Goal: Task Accomplishment & Management: Use online tool/utility

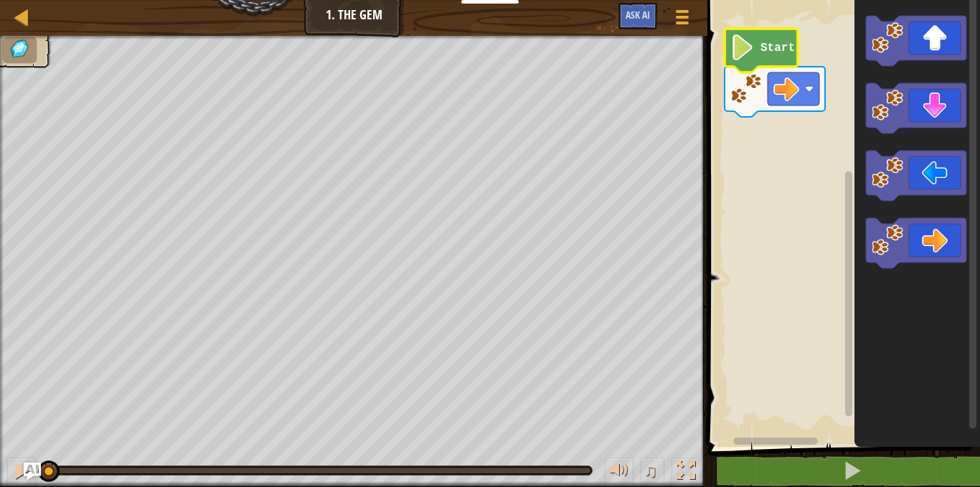
click at [780, 56] on icon "Blockly Workspace" at bounding box center [760, 51] width 73 height 44
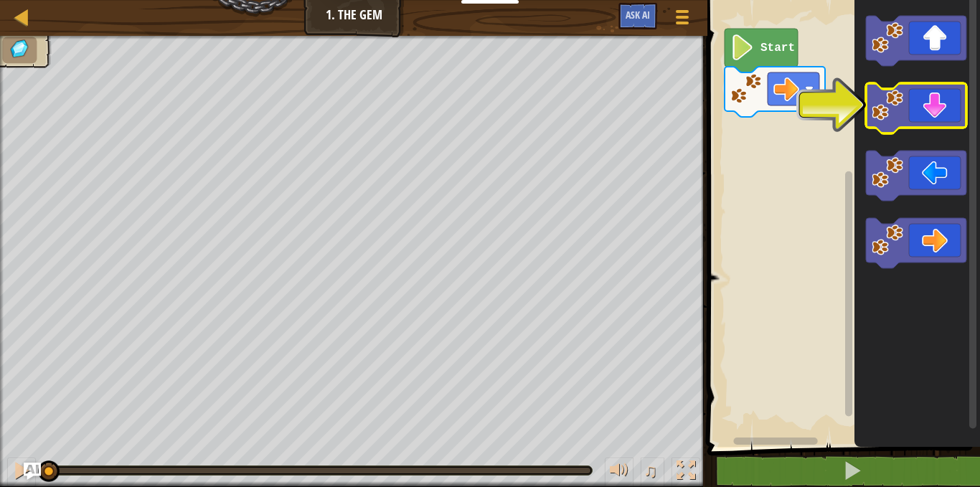
click at [911, 129] on rect "Blockly Workspace" at bounding box center [916, 108] width 100 height 50
click at [900, 113] on image "Blockly Workspace" at bounding box center [887, 106] width 32 height 32
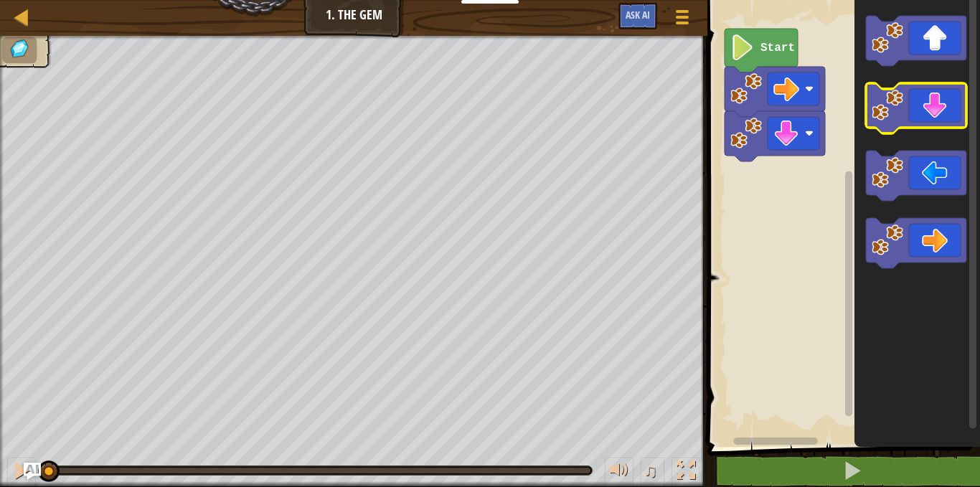
click at [900, 113] on image "Blockly Workspace" at bounding box center [887, 106] width 32 height 32
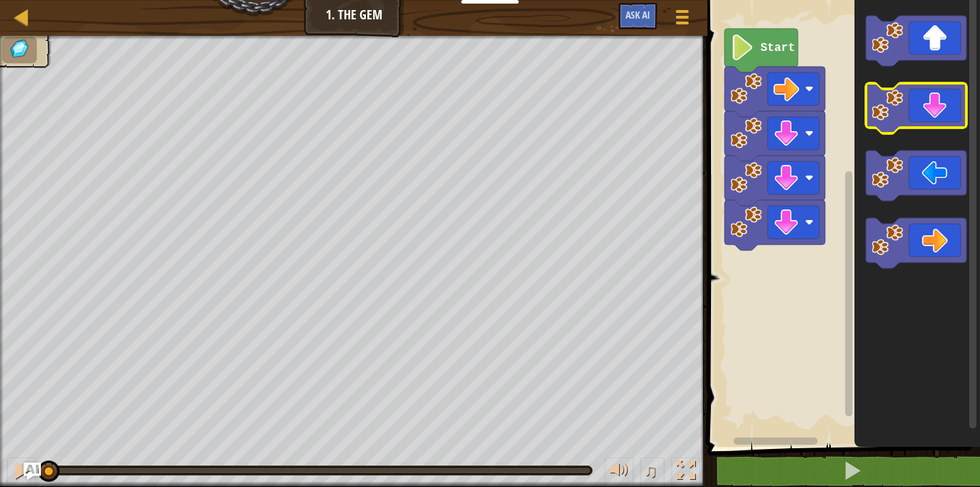
click at [900, 113] on image "Blockly Workspace" at bounding box center [887, 106] width 32 height 32
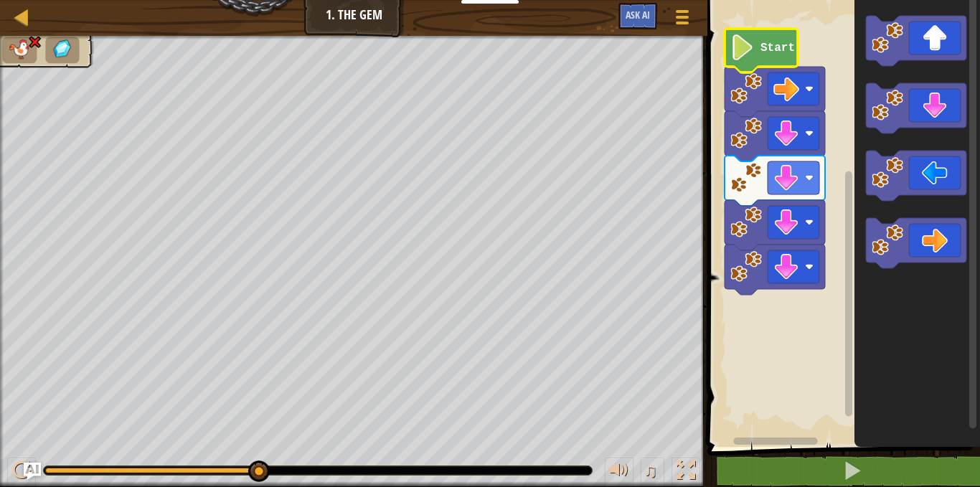
click at [778, 52] on text "Start" at bounding box center [777, 48] width 34 height 13
click at [798, 99] on image "Blockly Workspace" at bounding box center [786, 89] width 26 height 26
click at [679, 13] on div at bounding box center [681, 16] width 19 height 21
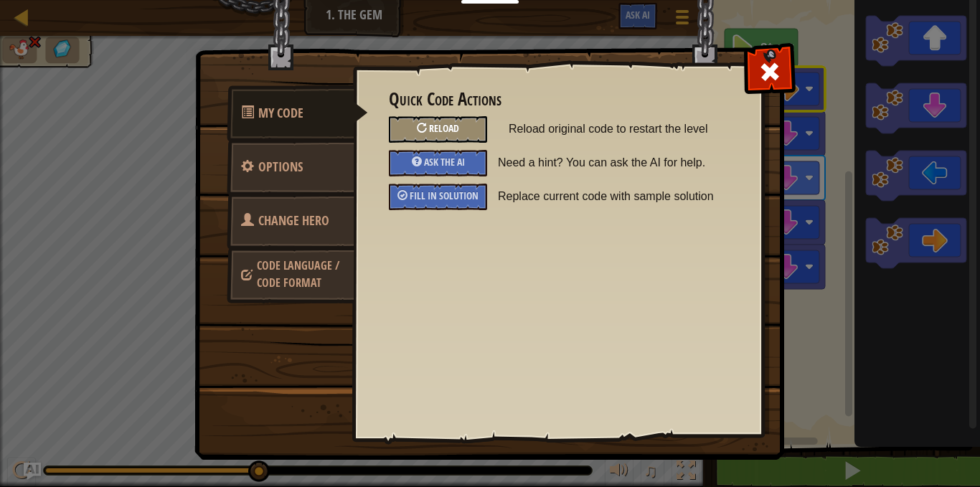
click at [433, 132] on span "Reload" at bounding box center [444, 128] width 30 height 14
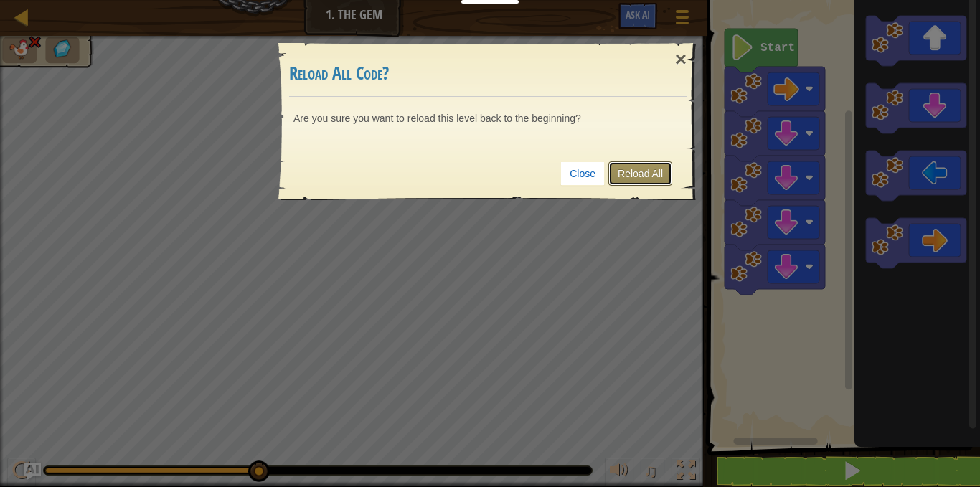
click at [629, 163] on link "Reload All" at bounding box center [640, 173] width 64 height 24
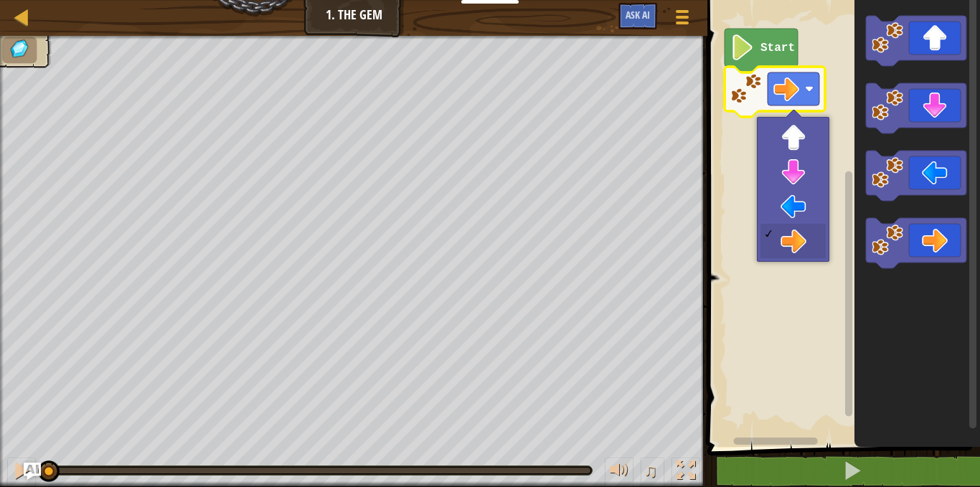
click at [783, 95] on image "Blockly Workspace" at bounding box center [786, 89] width 26 height 26
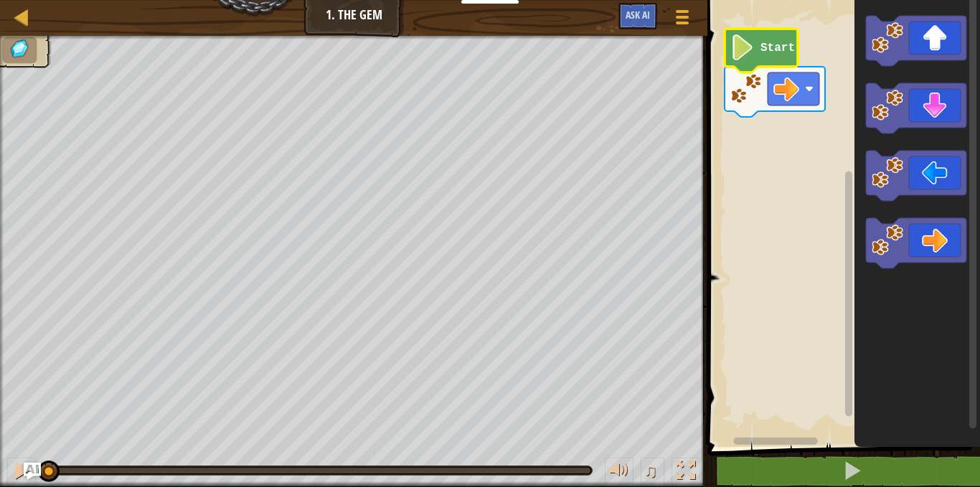
click at [763, 44] on text "Start" at bounding box center [777, 48] width 34 height 13
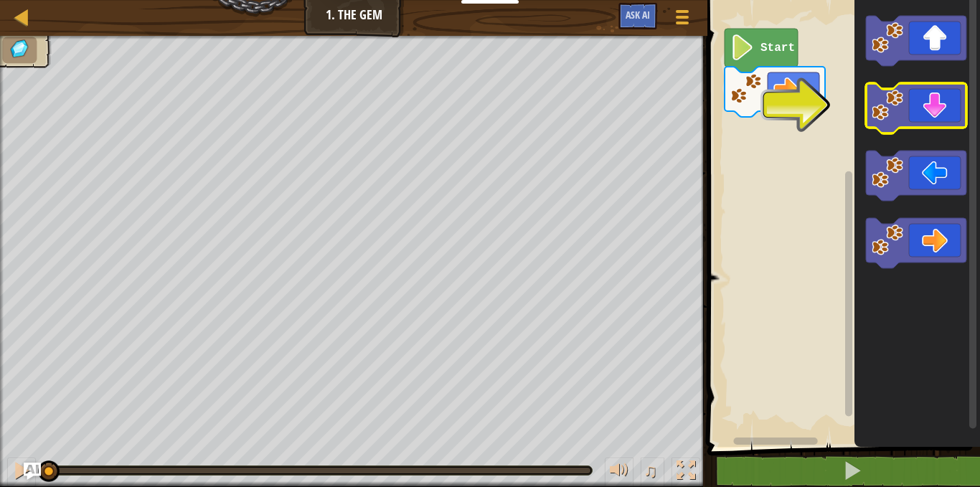
click at [914, 95] on icon "Blockly Workspace" at bounding box center [916, 108] width 100 height 50
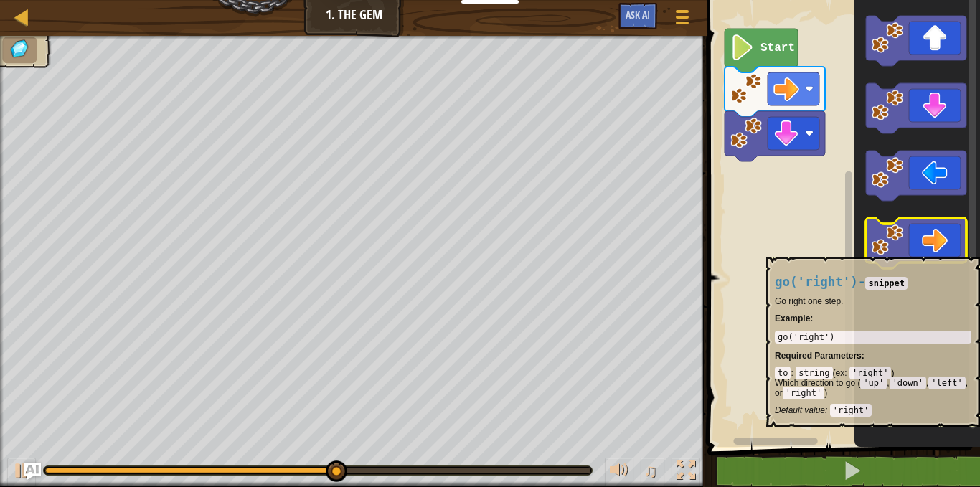
click at [916, 250] on icon "Blockly Workspace" at bounding box center [916, 243] width 100 height 50
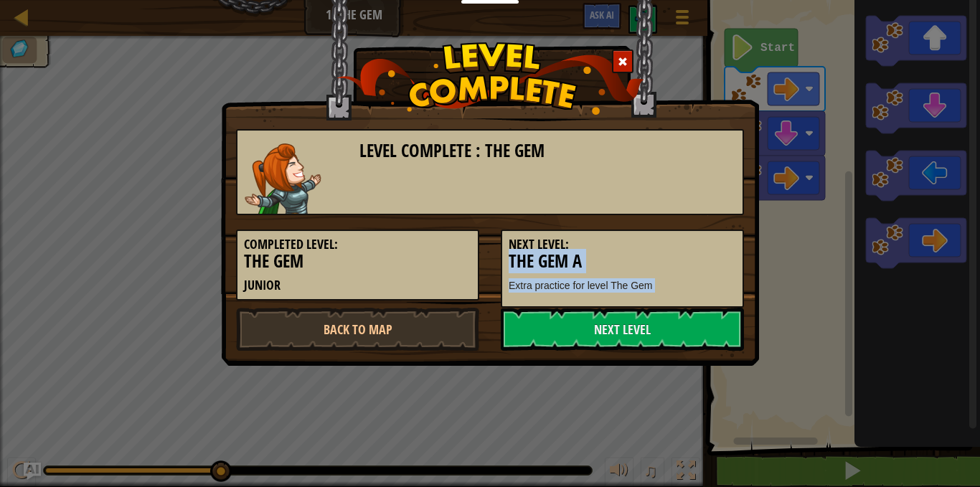
drag, startPoint x: 916, startPoint y: 250, endPoint x: 661, endPoint y: 368, distance: 281.4
click at [661, 368] on div "Level Complete : The Gem Completed Level: The Gem Junior Next Level: The Gem A …" at bounding box center [490, 243] width 980 height 487
click at [646, 339] on link "Next Level" at bounding box center [622, 329] width 243 height 43
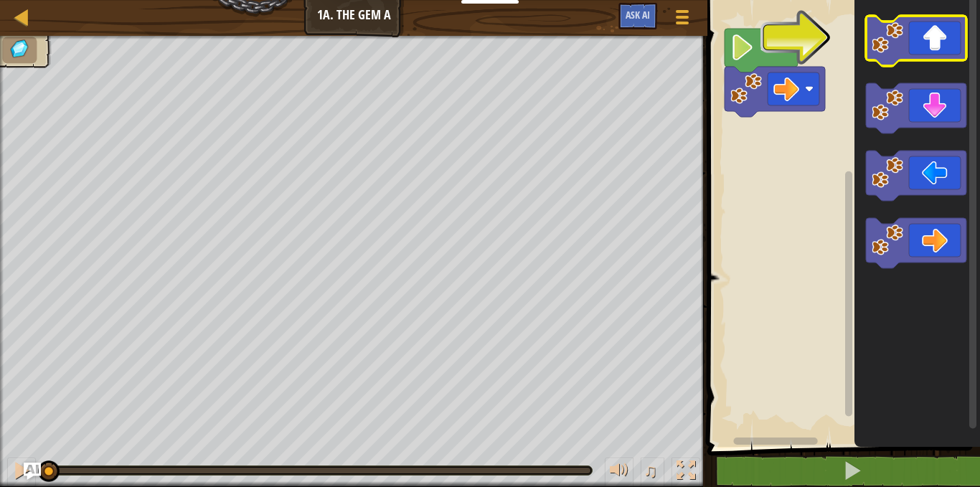
click at [899, 60] on icon "Blockly Workspace" at bounding box center [916, 41] width 100 height 50
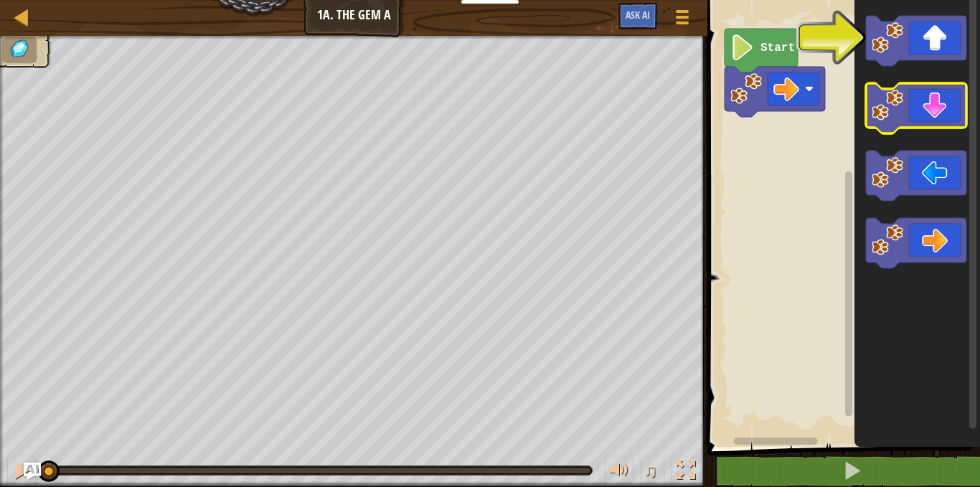
click at [918, 101] on icon "Blockly Workspace" at bounding box center [916, 108] width 100 height 50
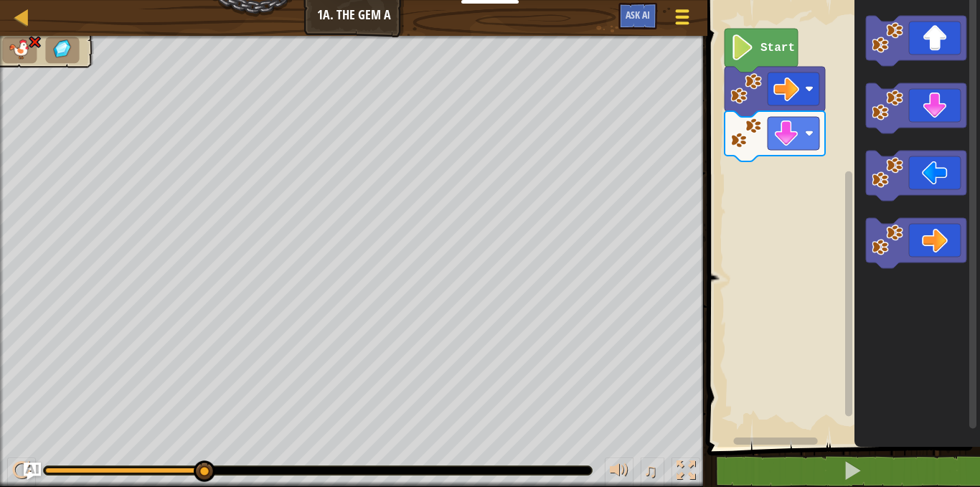
click at [679, 12] on span at bounding box center [683, 10] width 14 height 3
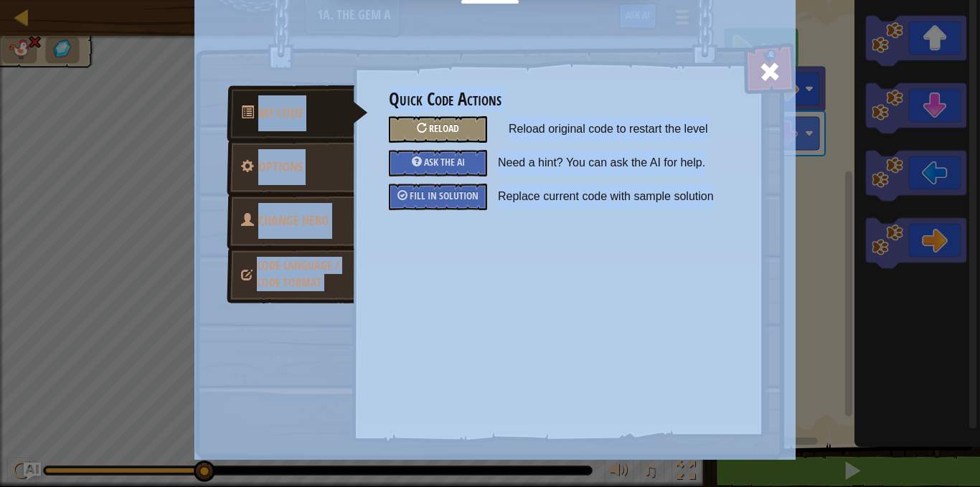
click at [465, 126] on div "Reload" at bounding box center [438, 129] width 98 height 27
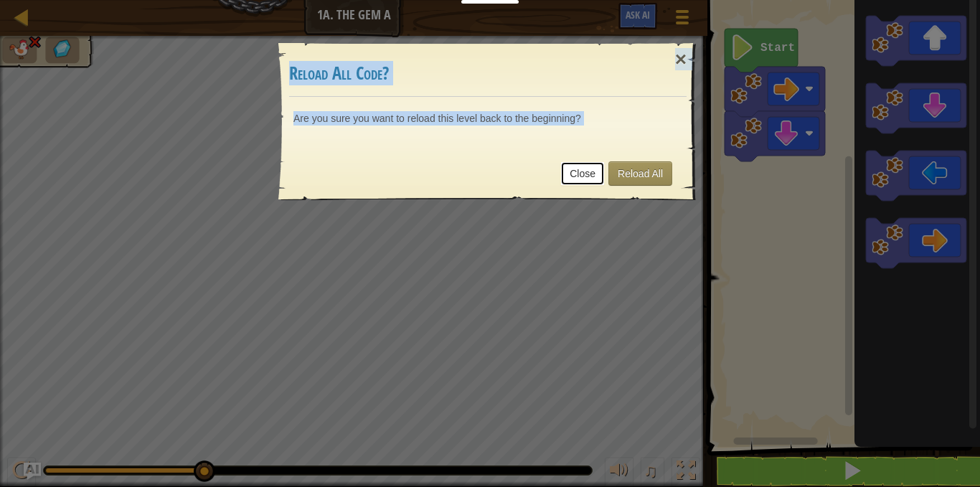
click at [563, 166] on link "Close" at bounding box center [582, 173] width 44 height 24
